Goal: Connect with others: Connect with others

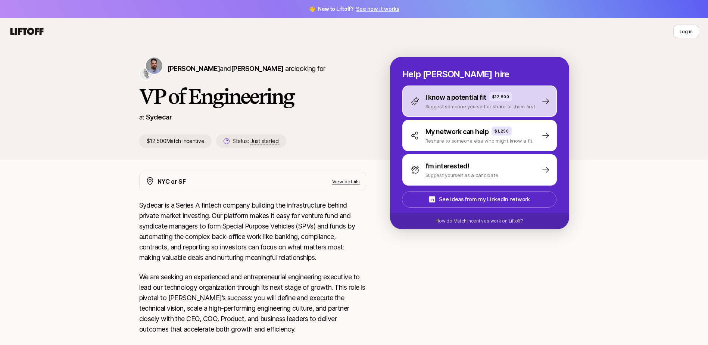
click at [548, 101] on icon at bounding box center [545, 101] width 7 height 6
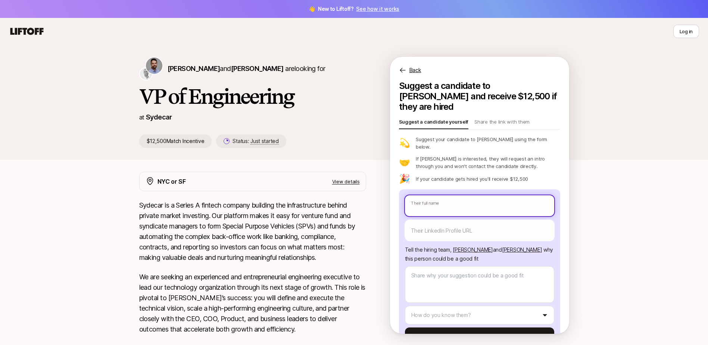
click at [451, 195] on input "text" at bounding box center [479, 205] width 149 height 21
type textarea "x"
type input "M"
type textarea "x"
type input "MA"
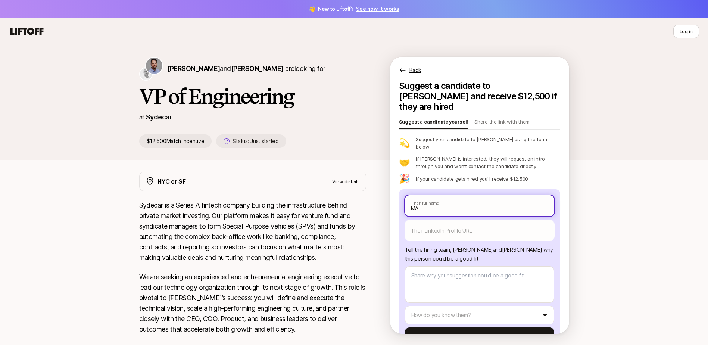
type textarea "x"
type input "MAr"
type textarea "x"
type input "MArk"
type textarea "x"
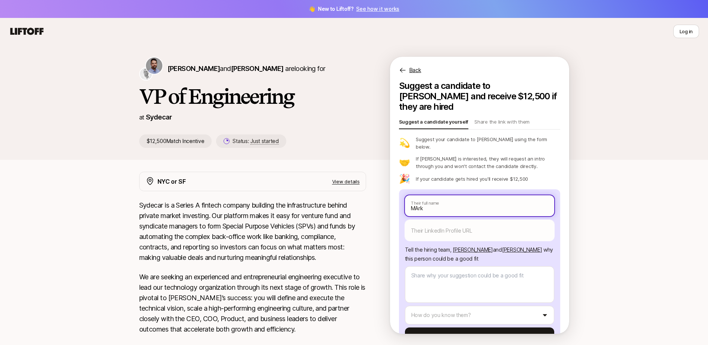
type input "MArk"
type textarea "x"
type input "MArk W"
type textarea "x"
type input "MArk Wh"
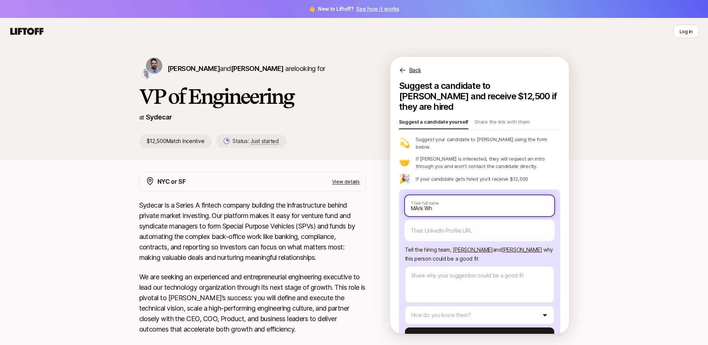
type textarea "x"
type input "[PERSON_NAME]"
type textarea "x"
type input "[PERSON_NAME]"
type textarea "x"
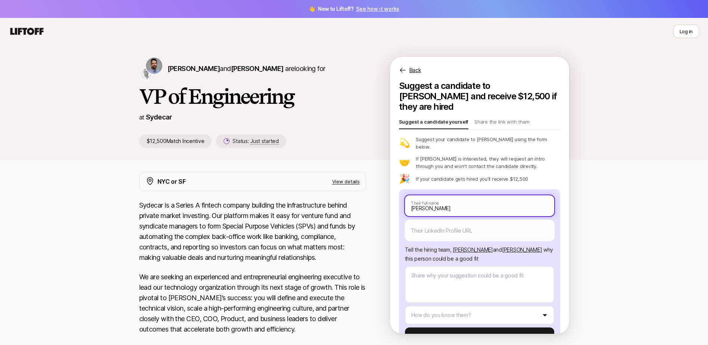
type input "[PERSON_NAME]"
type textarea "x"
type input "[PERSON_NAME]"
type textarea "x"
type input "[PERSON_NAME]"
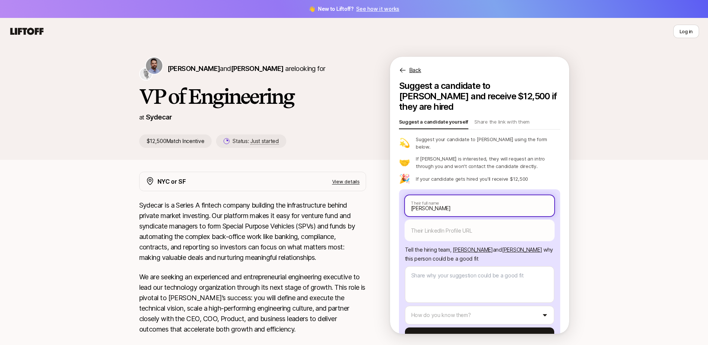
type textarea "x"
type input "[PERSON_NAME]"
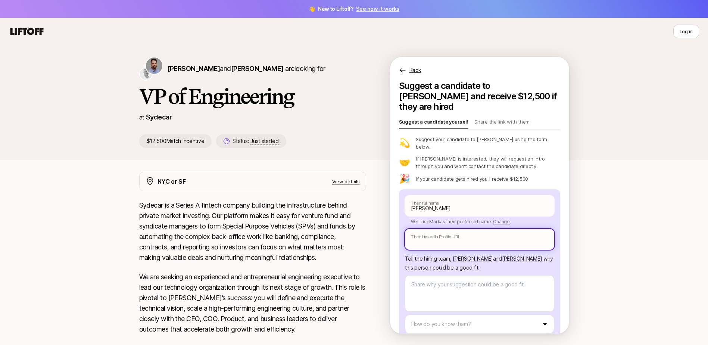
click at [422, 229] on input "text" at bounding box center [479, 239] width 149 height 21
paste input "[URL][DOMAIN_NAME]"
type textarea "x"
type input "[URL][DOMAIN_NAME]"
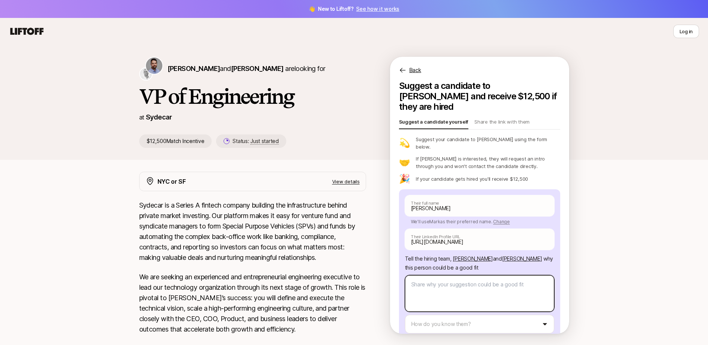
click at [420, 279] on textarea at bounding box center [479, 293] width 149 height 37
type textarea "x"
type textarea "W"
type textarea "x"
type textarea "Wo"
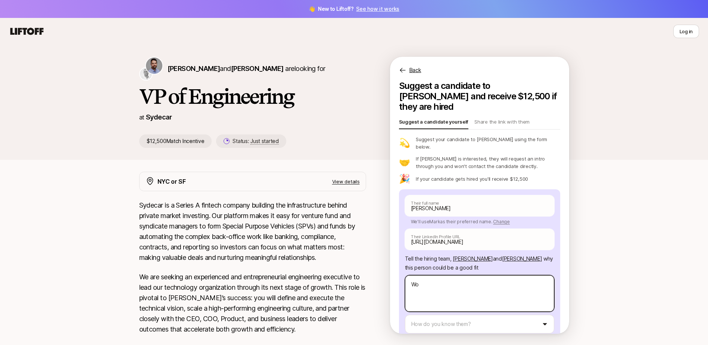
type textarea "x"
type textarea "Wor"
type textarea "x"
type textarea "Work"
type textarea "x"
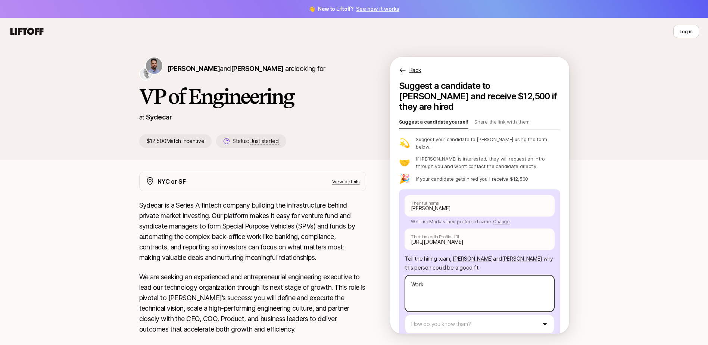
type textarea "Worke"
type textarea "x"
type textarea "Worked"
type textarea "x"
type textarea "Worked"
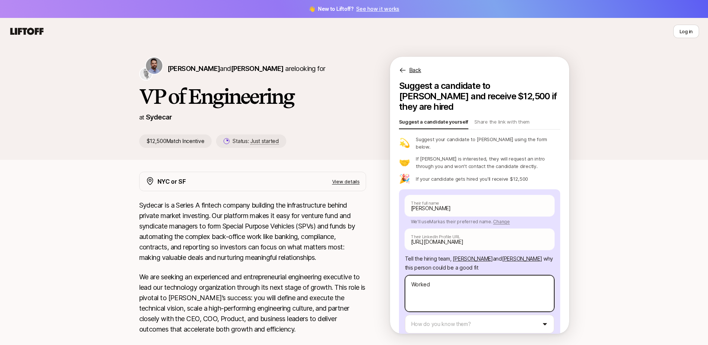
type textarea "x"
type textarea "Worked c"
type textarea "x"
type textarea "Worked cl"
type textarea "x"
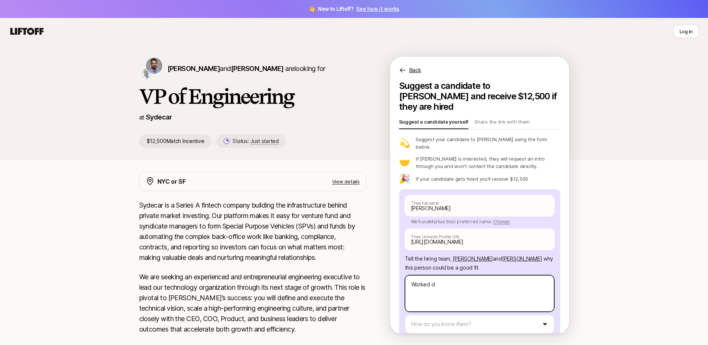
type textarea "Worked clo"
type textarea "x"
type textarea "Worked clos"
type textarea "x"
type textarea "Worked close"
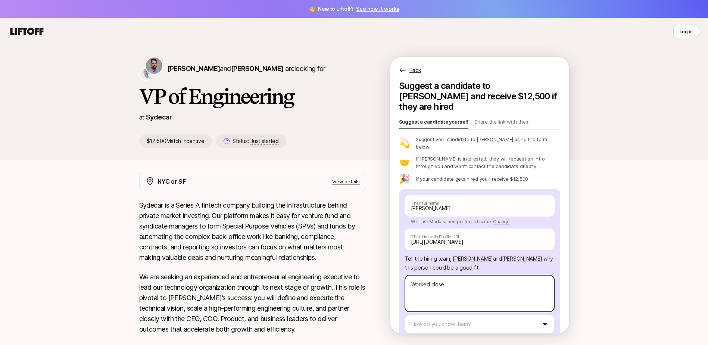
type textarea "x"
type textarea "Worked closel"
type textarea "x"
type textarea "Worked closely"
type textarea "x"
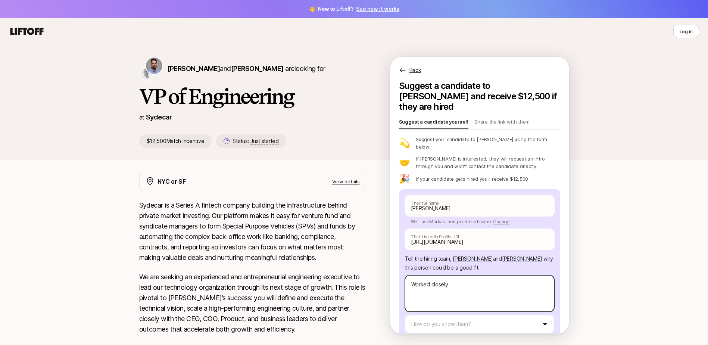
type textarea "Worked closely"
type textarea "x"
type textarea "Worked closely w"
type textarea "x"
type textarea "Worked closely wi"
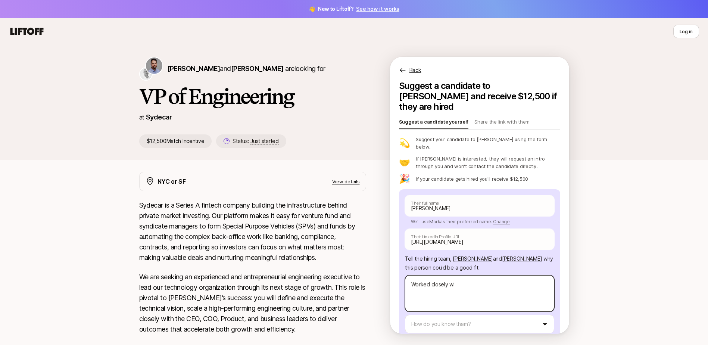
type textarea "x"
type textarea "Worked closely wit"
type textarea "x"
type textarea "Worked closely with"
type textarea "x"
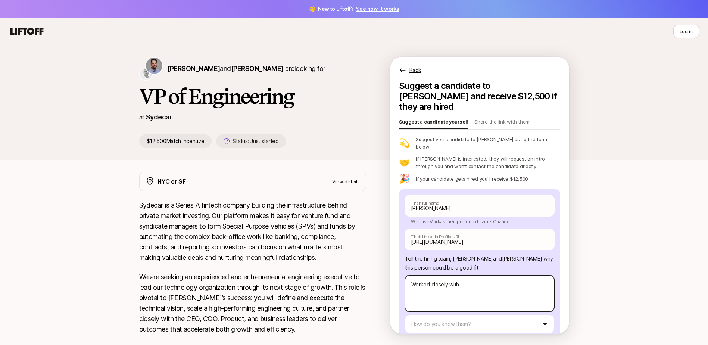
type textarea "Worked closely with"
type textarea "x"
type textarea "Worked closely with"
type textarea "x"
type textarea "Worked closely wit"
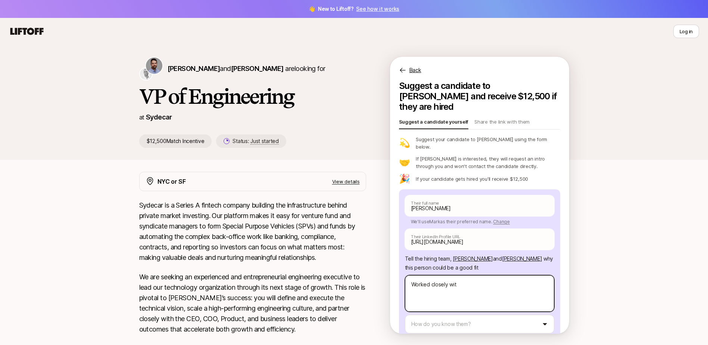
type textarea "x"
type textarea "Worked closely wi"
type textarea "x"
type textarea "Worked closely w"
type textarea "x"
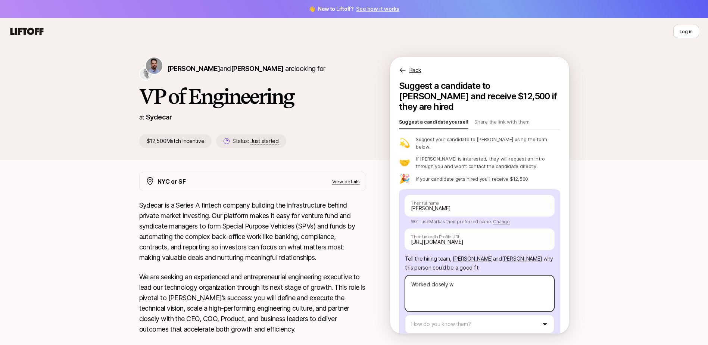
type textarea "Worked closely"
type textarea "x"
type textarea "Worked closely"
type textarea "x"
type textarea "Worked closel"
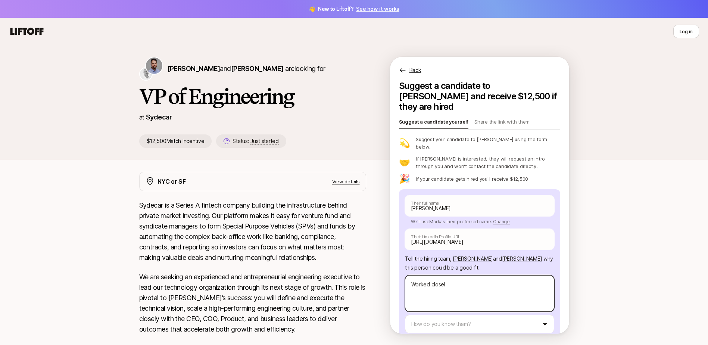
type textarea "x"
type textarea "Worked close"
type textarea "x"
type textarea "Worked clos"
type textarea "x"
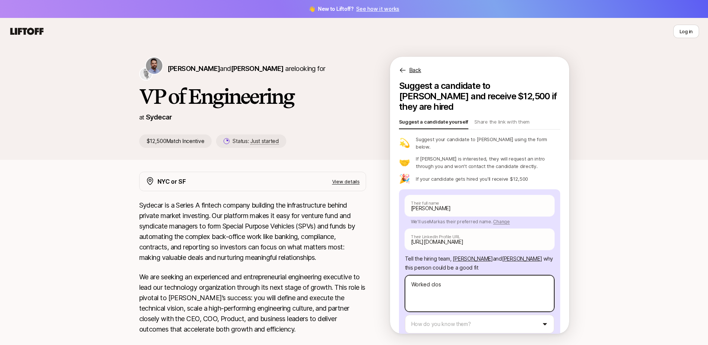
type textarea "Worked clo"
type textarea "x"
type textarea "Worked cl"
type textarea "x"
type textarea "Worked c"
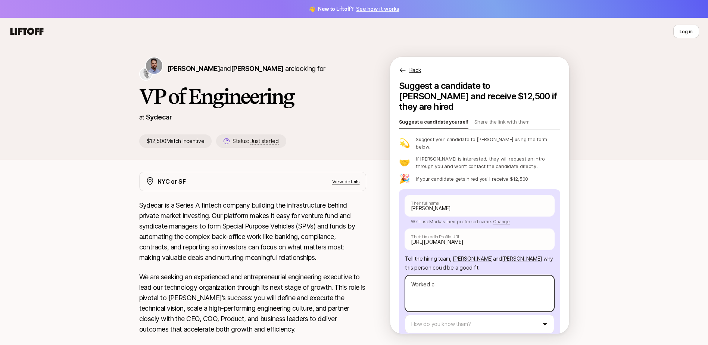
type textarea "x"
type textarea "Worked"
type textarea "x"
type textarea "Worked"
type textarea "x"
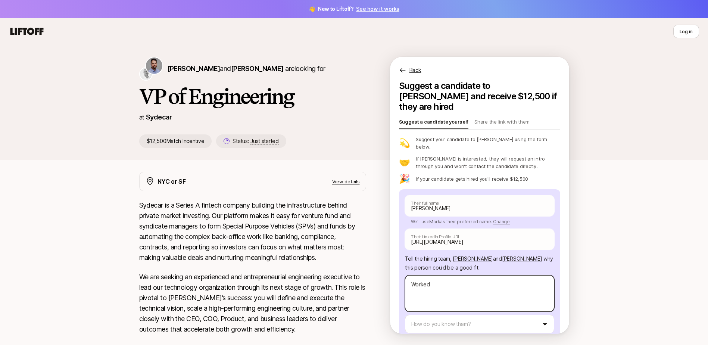
type textarea "Worke"
type textarea "x"
type textarea "Work"
type textarea "x"
type textarea "Wor"
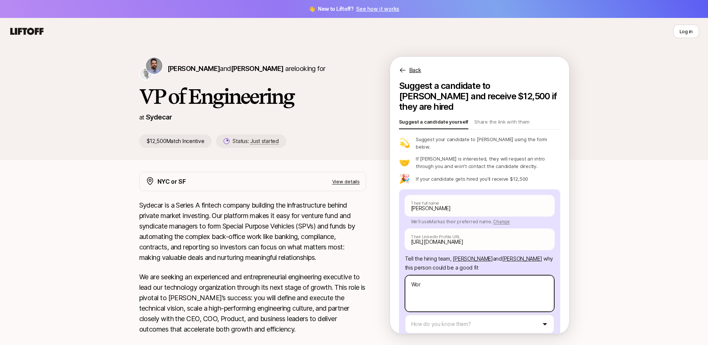
type textarea "x"
type textarea "Wo"
type textarea "x"
type textarea "W"
type textarea "x"
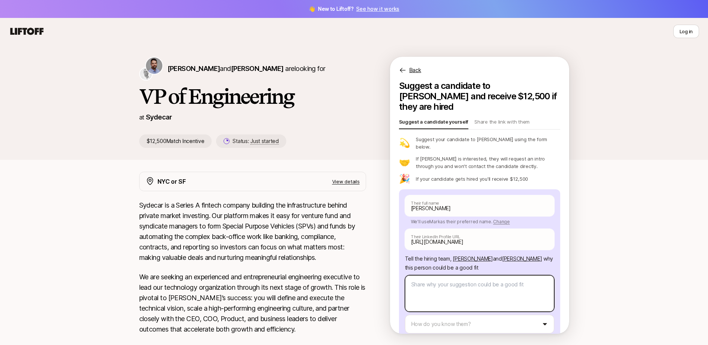
type textarea "x"
type textarea "S"
type textarea "x"
type textarea "Sh"
type textarea "x"
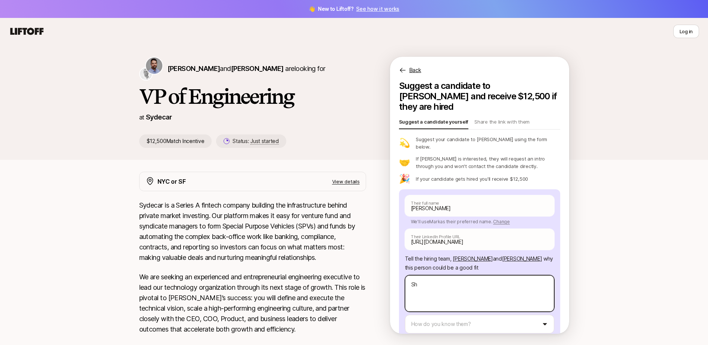
type textarea "Sha"
type textarea "x"
type textarea "Shar"
type textarea "x"
type textarea "Sharp"
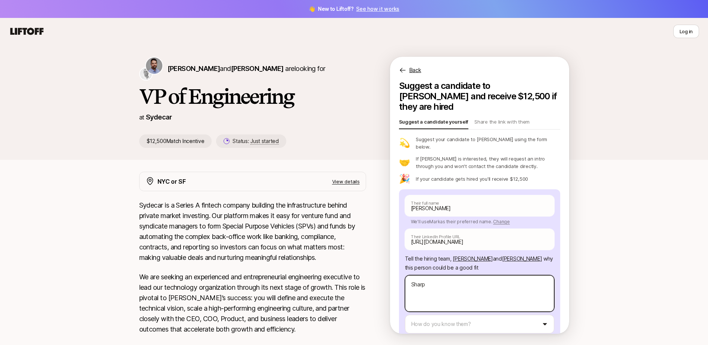
type textarea "x"
type textarea "Sharp."
type textarea "x"
type textarea "Sharp."
type textarea "x"
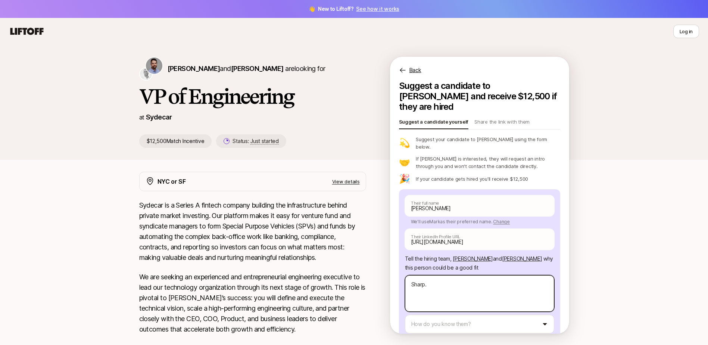
type textarea "Sharp. F"
type textarea "x"
type textarea "Sharp. Fo"
type textarea "x"
type textarea "Sharp. Foc"
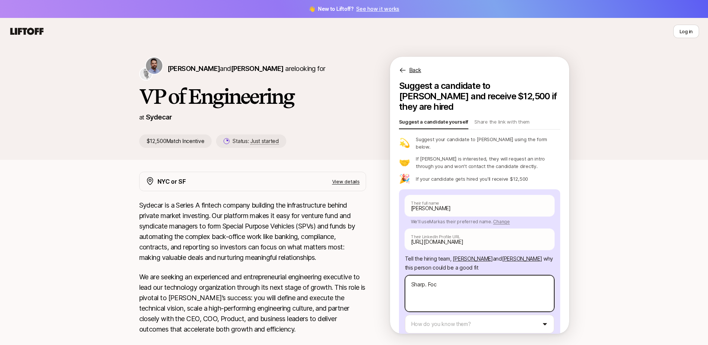
type textarea "x"
type textarea "Sharp. [GEOGRAPHIC_DATA]"
type textarea "x"
type textarea "Sharp. Focus"
type textarea "x"
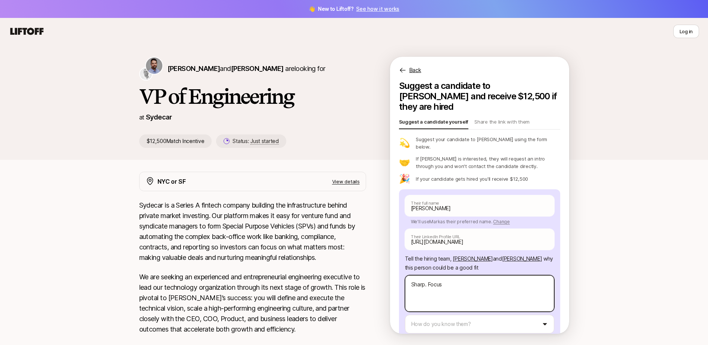
type textarea "Sharp. Focuse"
type textarea "x"
type textarea "Sharp. Focused"
type textarea "x"
type textarea "Sharp. Focused"
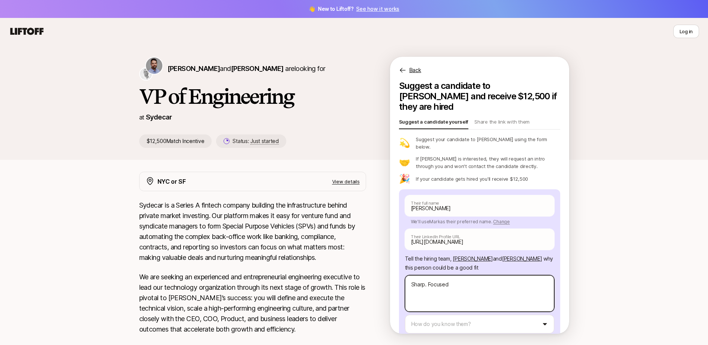
type textarea "x"
type textarea "Sharp. Focused o"
type textarea "x"
type textarea "Sharp. Focused on"
type textarea "x"
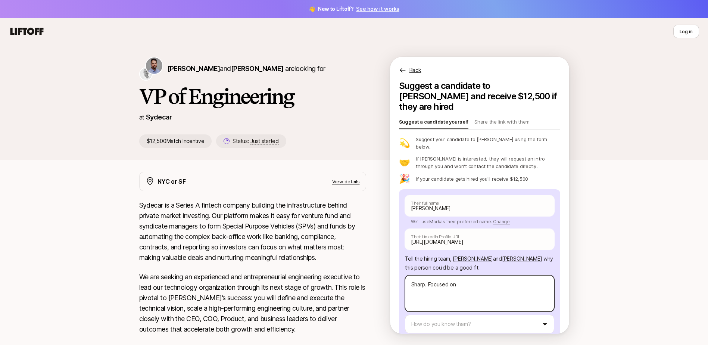
type textarea "Sharp. Focused on"
type textarea "x"
type textarea "Sharp. Focused on e"
type textarea "x"
type textarea "Sharp. Focused on ef"
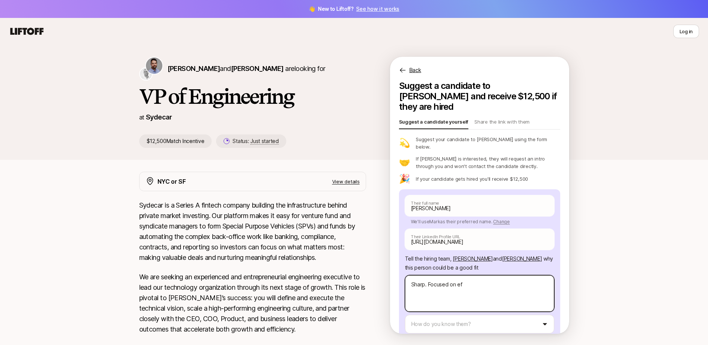
type textarea "x"
type textarea "Sharp. Focused on eff"
type textarea "x"
type textarea "Sharp. Focused on effi"
type textarea "x"
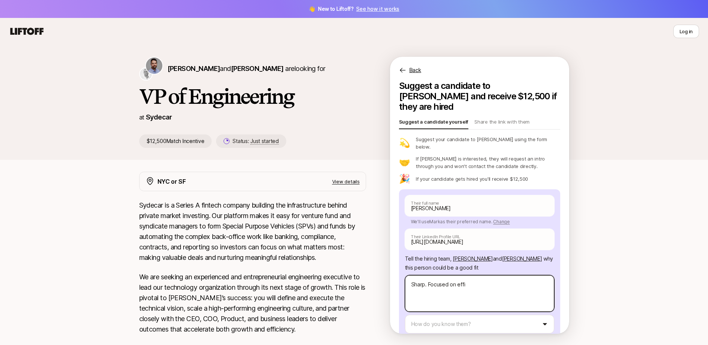
type textarea "Sharp. Focused on effic"
type textarea "x"
type textarea "Sharp. Focused on effici"
type textarea "x"
type textarea "Sharp. Focused on efficie"
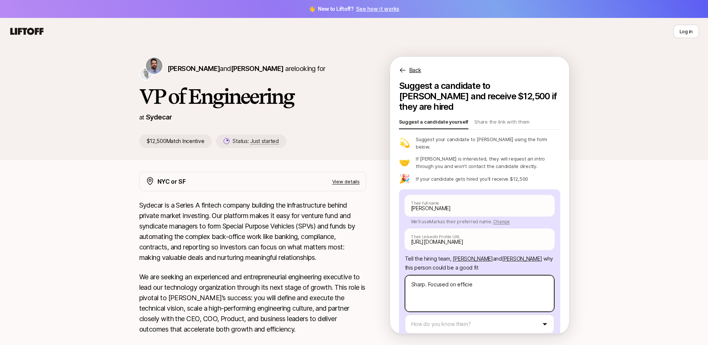
type textarea "x"
type textarea "Sharp. Focused on efficien"
type textarea "x"
type textarea "Sharp. Focused on efficienc"
type textarea "x"
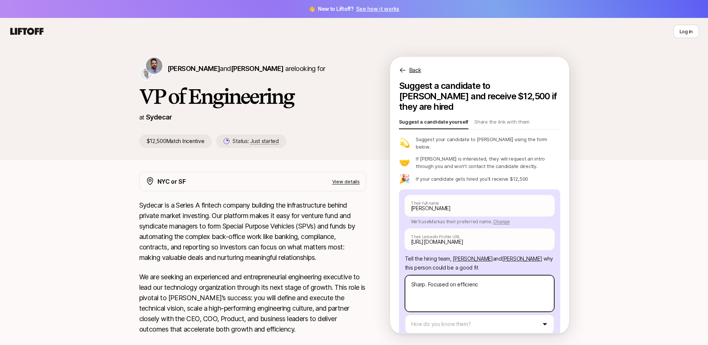
type textarea "Sharp. Focused on efficienci"
type textarea "x"
type textarea "Sharp. Focused on efficiencie"
type textarea "x"
type textarea "Sharp. Focused on efficiencies"
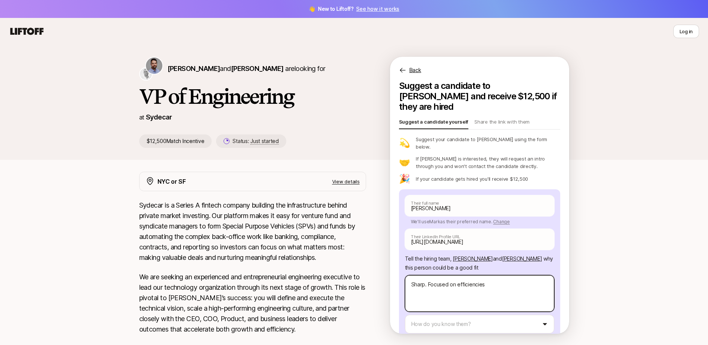
type textarea "x"
type textarea "Sharp. Focused on efficiencies"
type textarea "x"
type textarea "Sharp. Focused on efficiencies a"
type textarea "x"
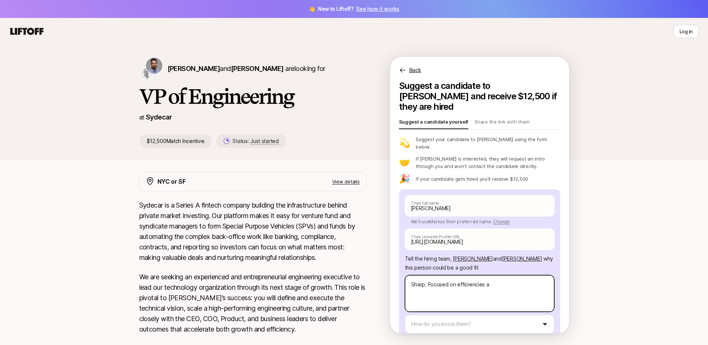
type textarea "Sharp. Focused on efficiencies an"
type textarea "x"
type textarea "Sharp. Focused on efficiencies and"
type textarea "x"
type textarea "Sharp. Focused on efficiencies and"
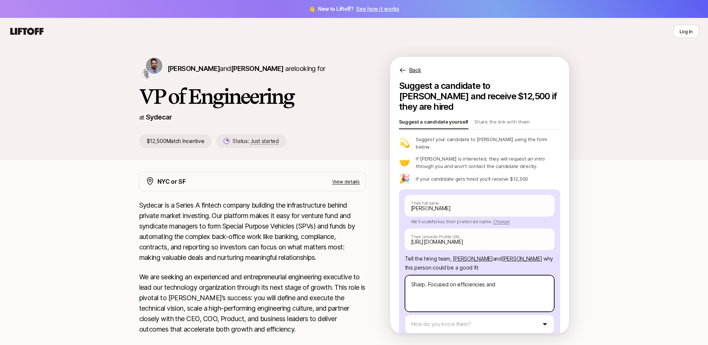
type textarea "x"
type textarea "Sharp. Focused on efficiencies and g"
type textarea "x"
type textarea "Sharp. Focused on efficiencies and gr"
type textarea "x"
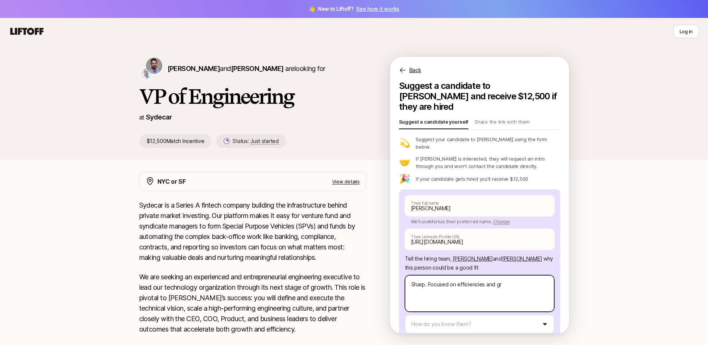
type textarea "Sharp. Focused on efficiencies and gro"
type textarea "x"
type textarea "Sharp. Focused on efficiencies and grow"
type textarea "x"
type textarea "Sharp. Focused on efficiencies and growt"
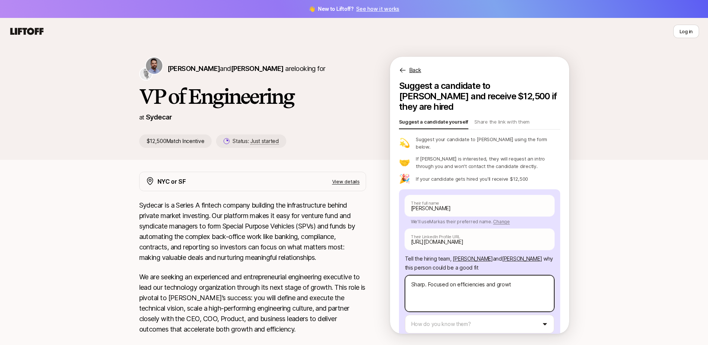
type textarea "x"
type textarea "Sharp. Focused on efficiencies and growth"
type textarea "x"
type textarea "Sharp. Focused on efficiencies and growth"
type textarea "x"
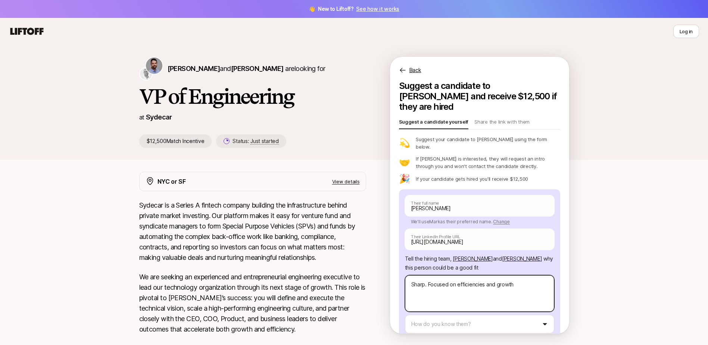
type textarea "Sharp. Focused on efficiencies and growth s"
type textarea "x"
type textarea "Sharp. Focused on efficiencies and growth st"
type textarea "x"
type textarea "Sharp. Focused on efficiencies and growth str"
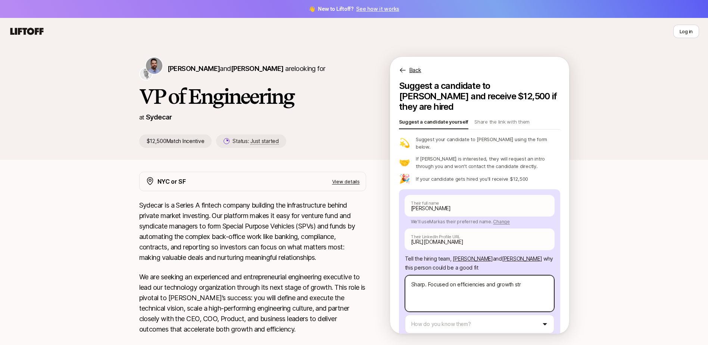
type textarea "x"
type textarea "Sharp. Focused on efficiencies and growth stra"
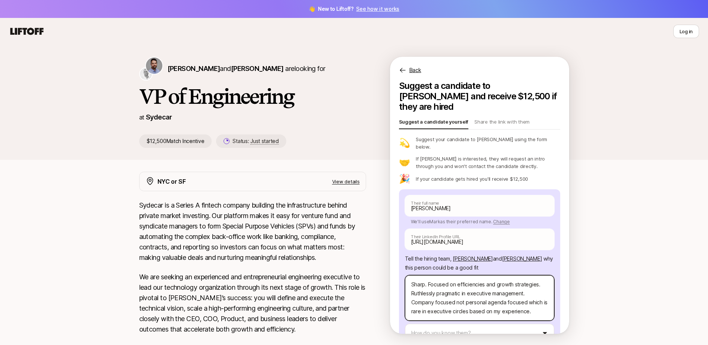
click at [454, 285] on textarea "Sharp. Focused on efficiencies and growth strategies. Ruthlessly pragmatic in e…" at bounding box center [479, 298] width 149 height 46
click at [525, 286] on textarea "Sharp. Focused on efficiencies and growth strategies. Ruthlessly pragmatic in e…" at bounding box center [479, 298] width 149 height 46
click at [432, 295] on textarea "Sharp. Focused on efficiencies and growth strategies. Ruthlessly pragmatic in e…" at bounding box center [479, 302] width 149 height 54
click at [446, 294] on textarea "Sharp. Focused on efficiencies and growth strategies. Ruthlessly pragmatic in e…" at bounding box center [479, 302] width 149 height 54
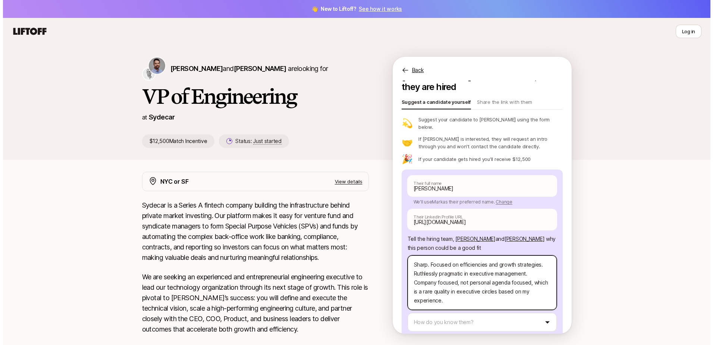
scroll to position [37, 0]
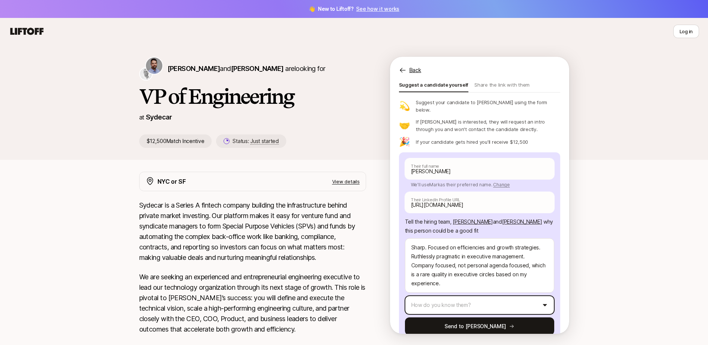
click at [541, 288] on html "👋 New to Liftoff? See how it works Log in Log in [PERSON_NAME] and [PERSON_NAME…" at bounding box center [354, 172] width 708 height 345
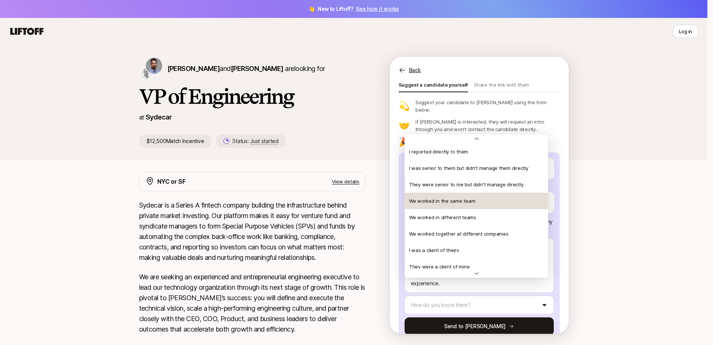
scroll to position [0, 0]
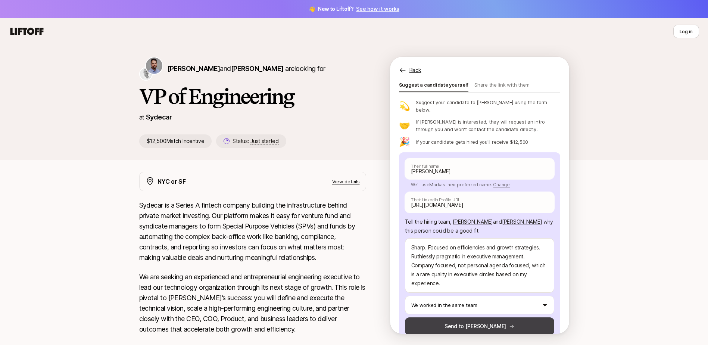
click at [490, 317] on button "Send to [PERSON_NAME]" at bounding box center [479, 326] width 149 height 18
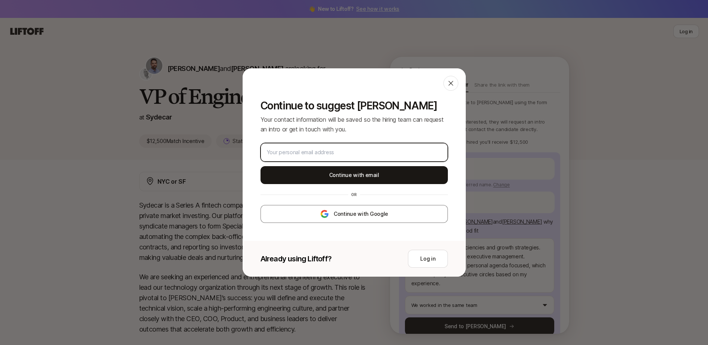
click at [292, 156] on input "email" at bounding box center [354, 152] width 175 height 9
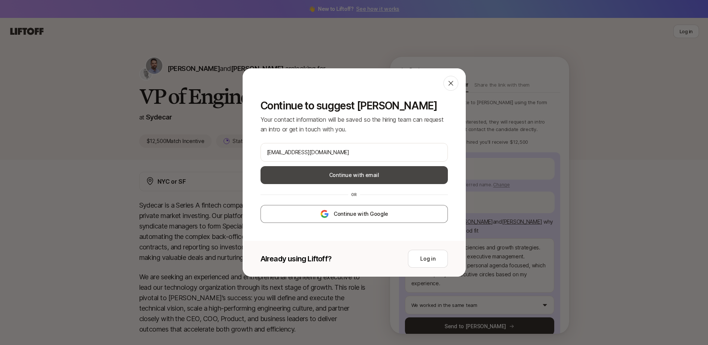
click at [364, 176] on button "Continue with email" at bounding box center [353, 175] width 187 height 18
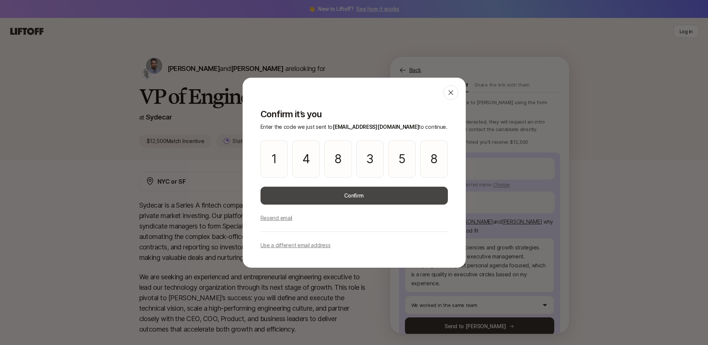
click at [355, 196] on button "Confirm" at bounding box center [353, 195] width 187 height 18
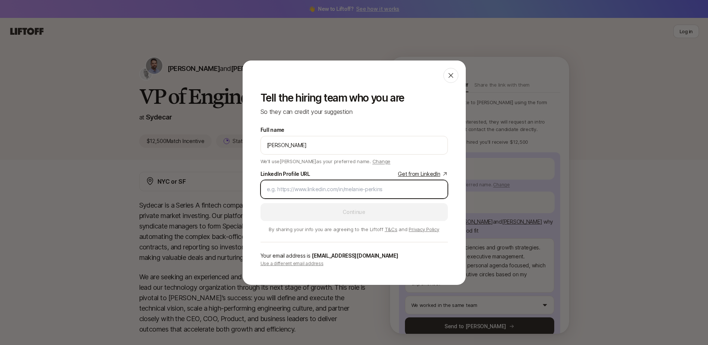
click at [283, 189] on input "LinkedIn Profile URL Get from LinkedIn" at bounding box center [354, 189] width 175 height 9
paste input "[URL][DOMAIN_NAME][PERSON_NAME]"
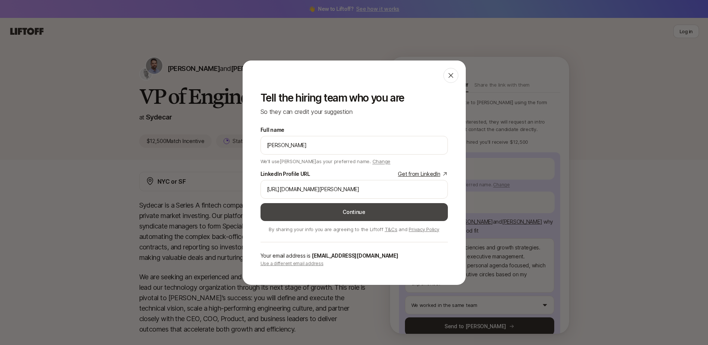
click at [346, 213] on button "Continue" at bounding box center [353, 212] width 187 height 18
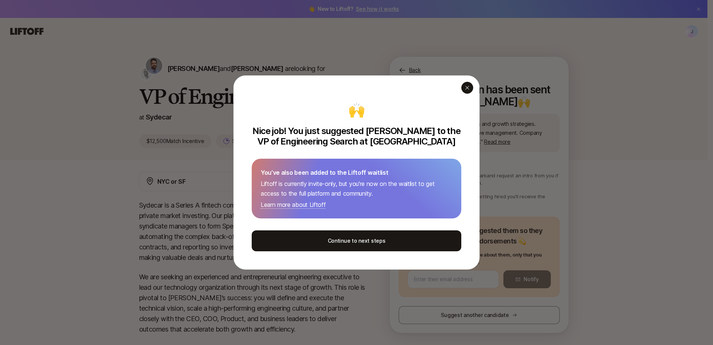
click at [470, 89] on icon "button" at bounding box center [467, 88] width 6 height 6
